Goal: Task Accomplishment & Management: Use online tool/utility

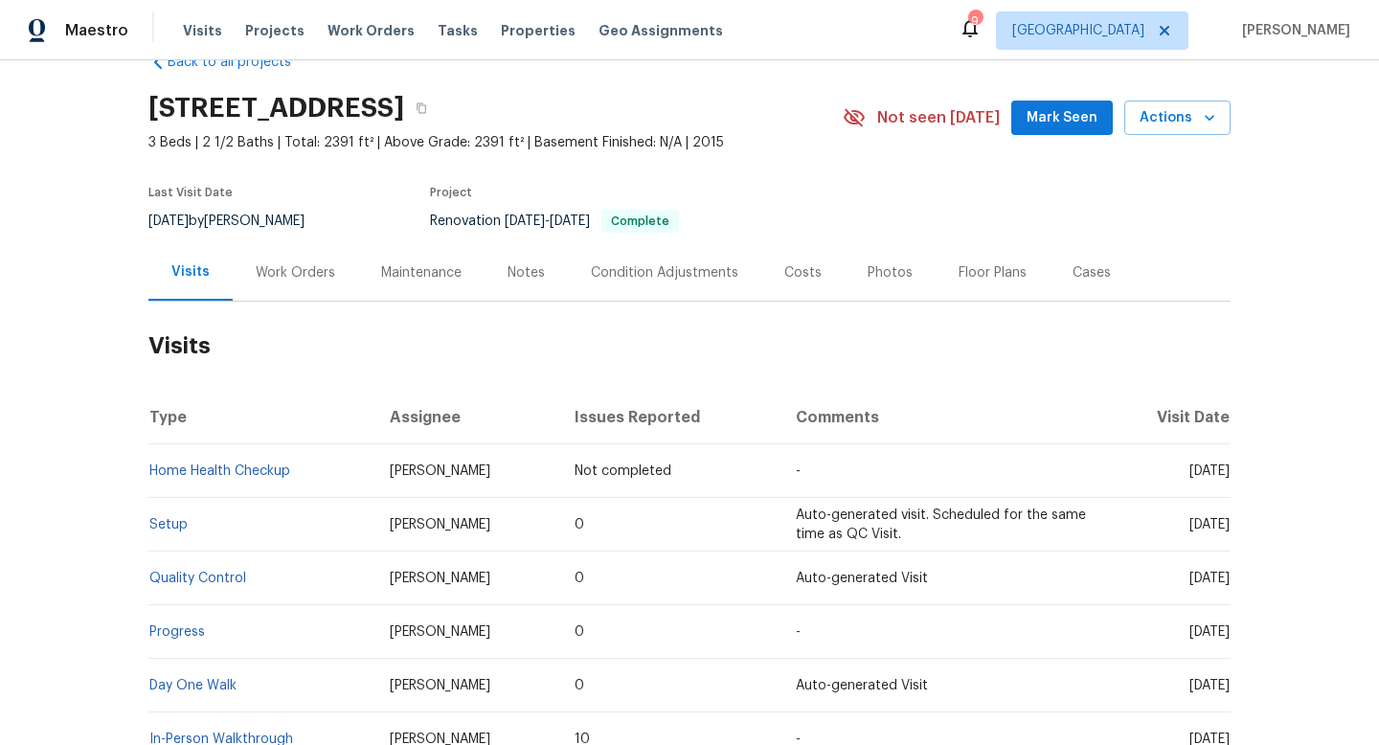
scroll to position [47, 0]
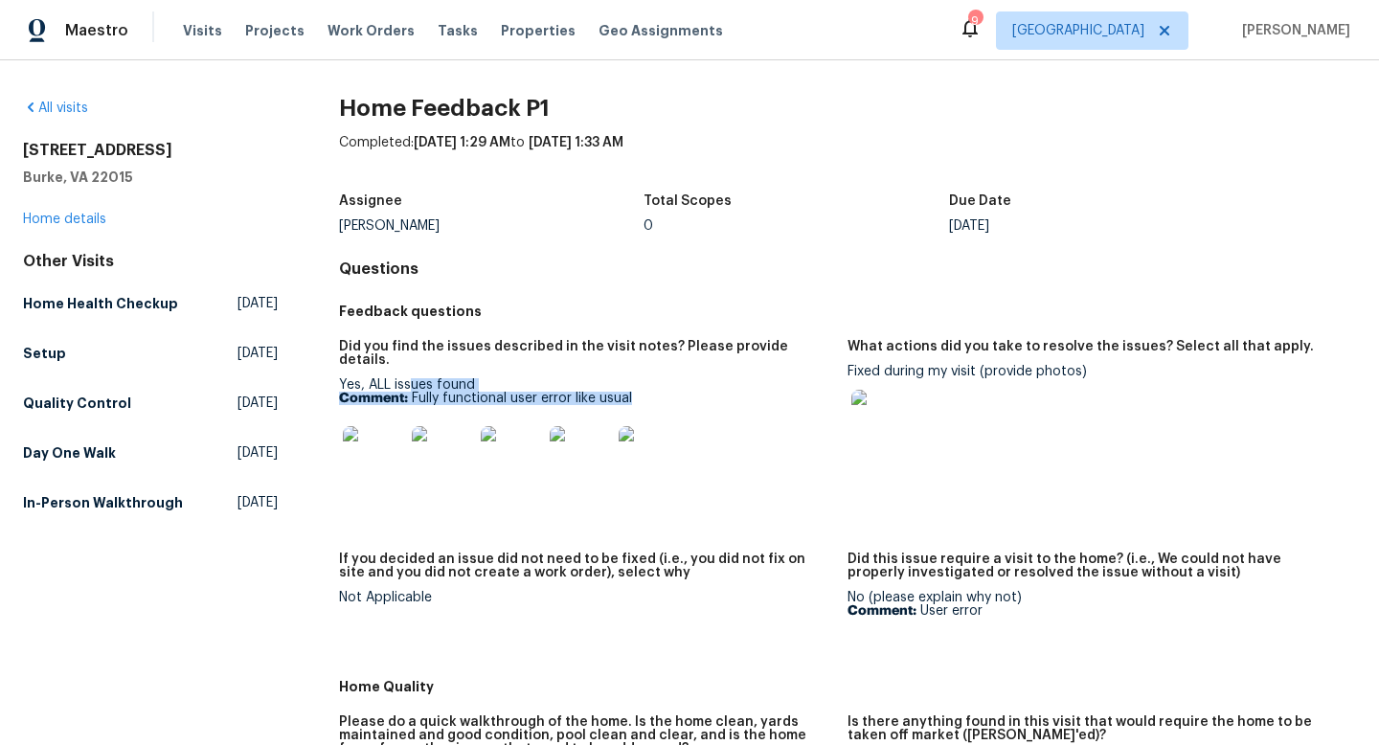
drag, startPoint x: 643, startPoint y: 389, endPoint x: 412, endPoint y: 378, distance: 231.0
click at [411, 392] on p "Comment: Fully functional user error like usual" at bounding box center [585, 398] width 493 height 13
click at [420, 392] on p "Comment: Fully functional user error like usual" at bounding box center [585, 398] width 493 height 13
drag, startPoint x: 638, startPoint y: 385, endPoint x: 412, endPoint y: 382, distance: 226.0
click at [412, 392] on p "Comment: Fully functional user error like usual" at bounding box center [585, 398] width 493 height 13
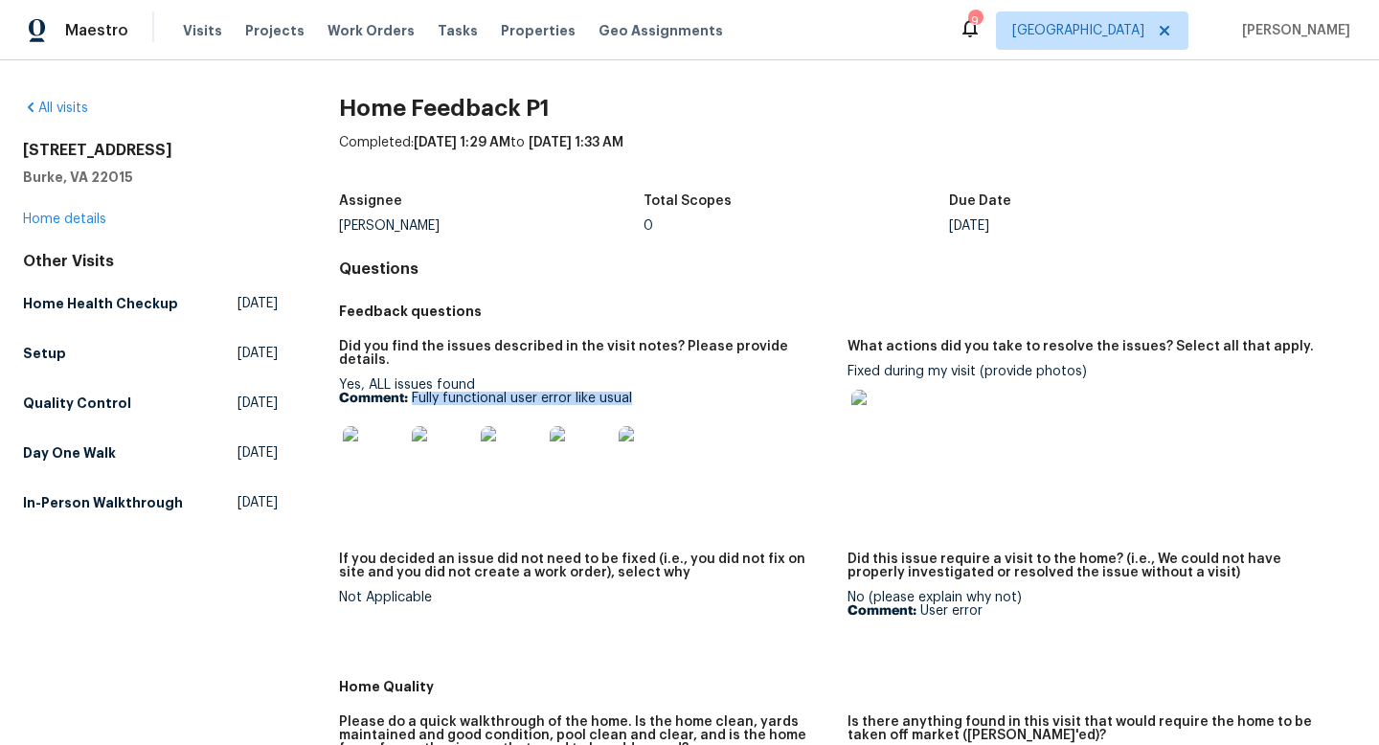
copy p "Fully functional user error like usual"
